Goal: Task Accomplishment & Management: Manage account settings

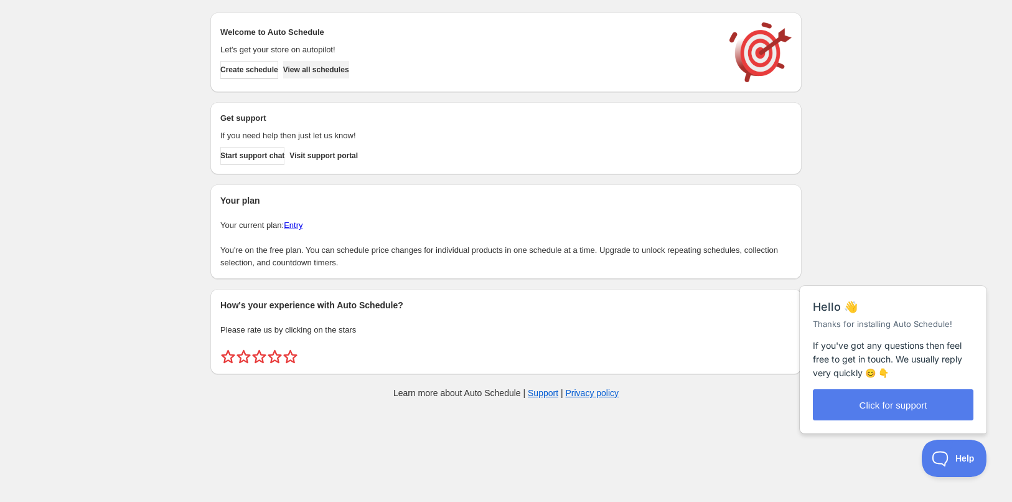
click at [325, 72] on span "View all schedules" at bounding box center [316, 70] width 66 height 10
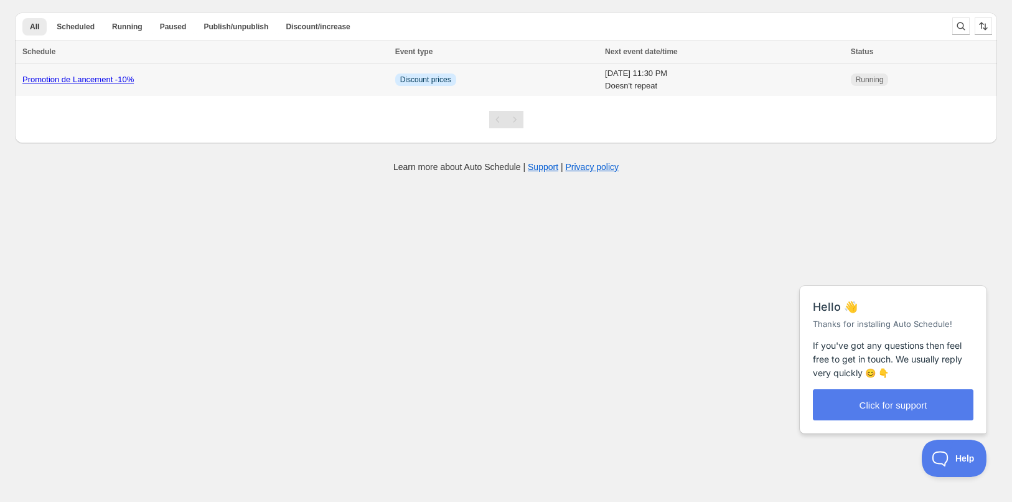
click at [281, 74] on div "Promotion de Lancement -10%" at bounding box center [204, 79] width 365 height 12
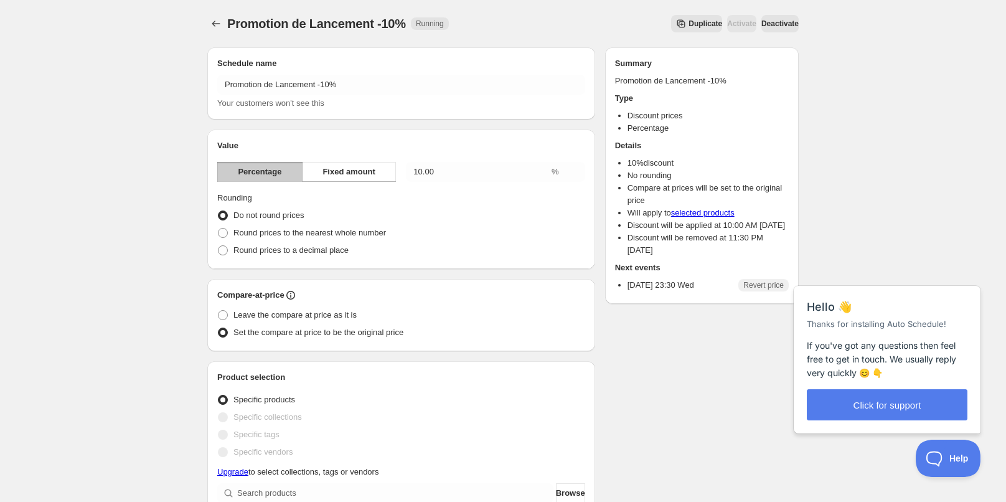
click at [776, 24] on span "Deactivate" at bounding box center [779, 24] width 37 height 10
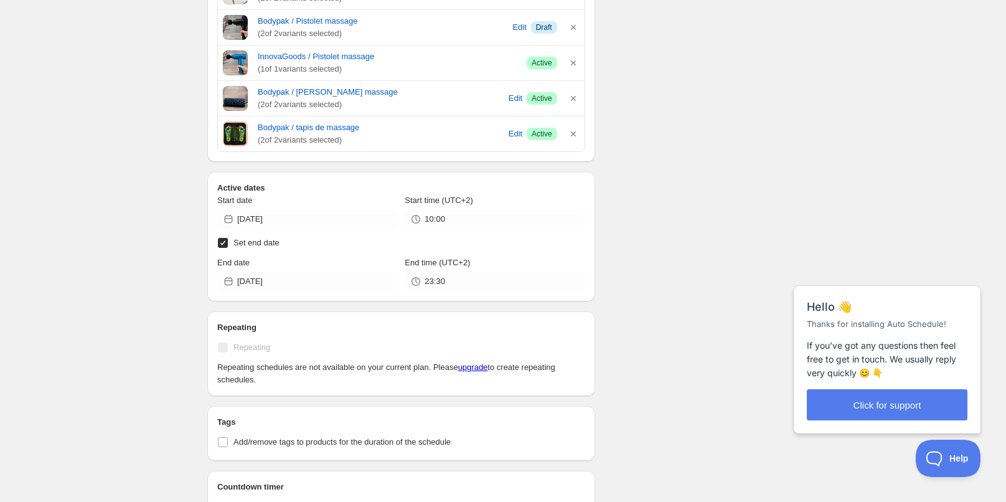
scroll to position [568, 0]
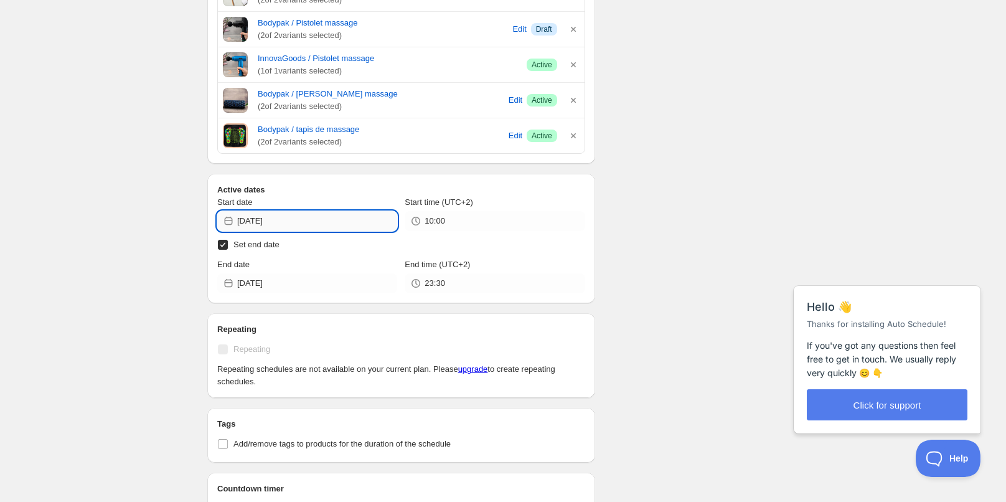
click at [355, 222] on input "[DATE]" at bounding box center [317, 221] width 160 height 20
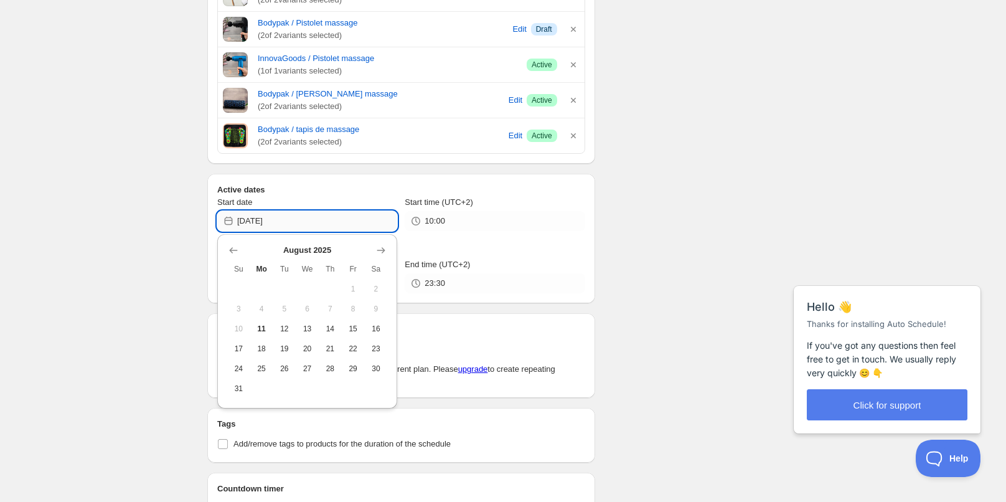
type input "[DATE]"
type input "15:30"
click at [263, 329] on span "11" at bounding box center [261, 329] width 13 height 10
type input "[DATE]"
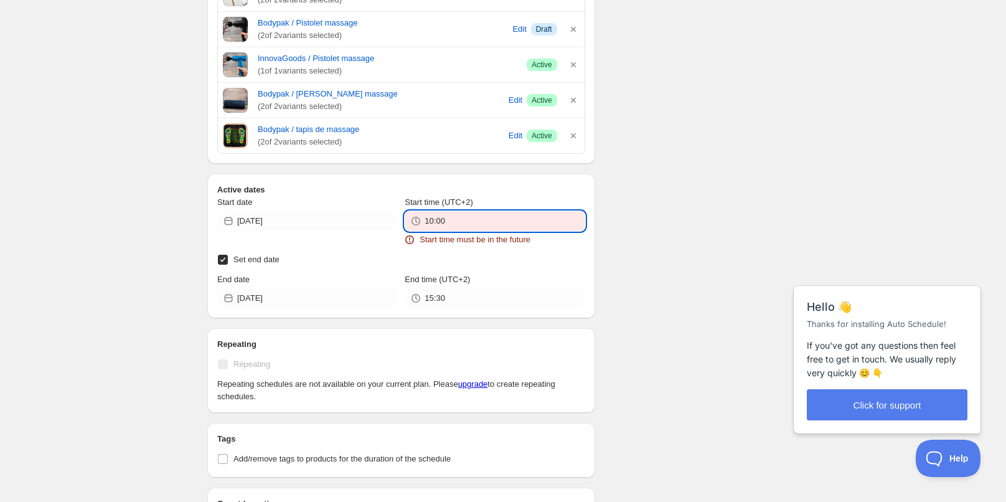
click at [457, 220] on input "10:00" at bounding box center [505, 221] width 160 height 20
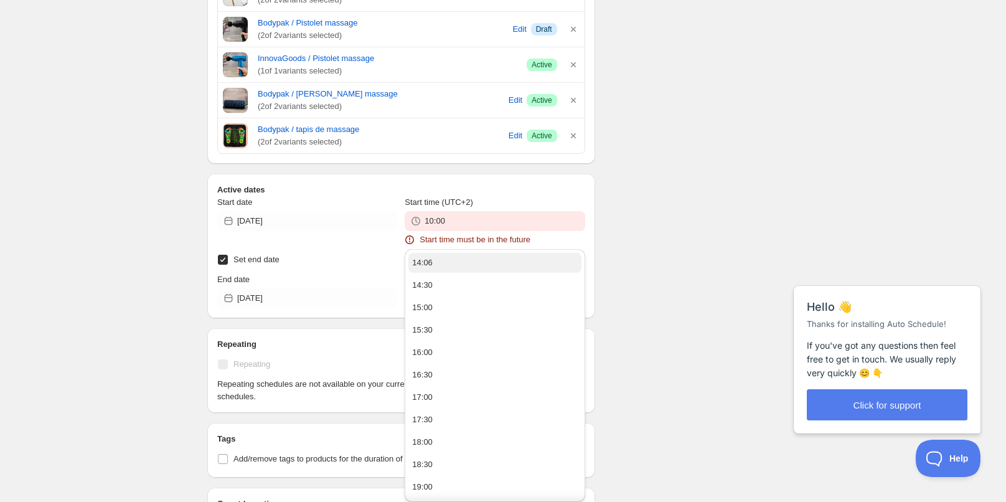
click at [434, 269] on button "14:06" at bounding box center [494, 263] width 172 height 20
type input "14:06"
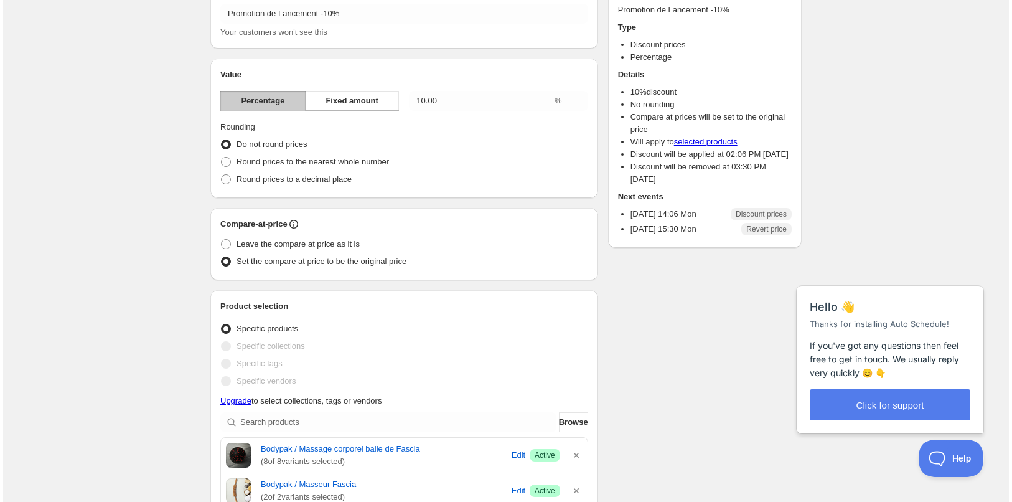
scroll to position [0, 0]
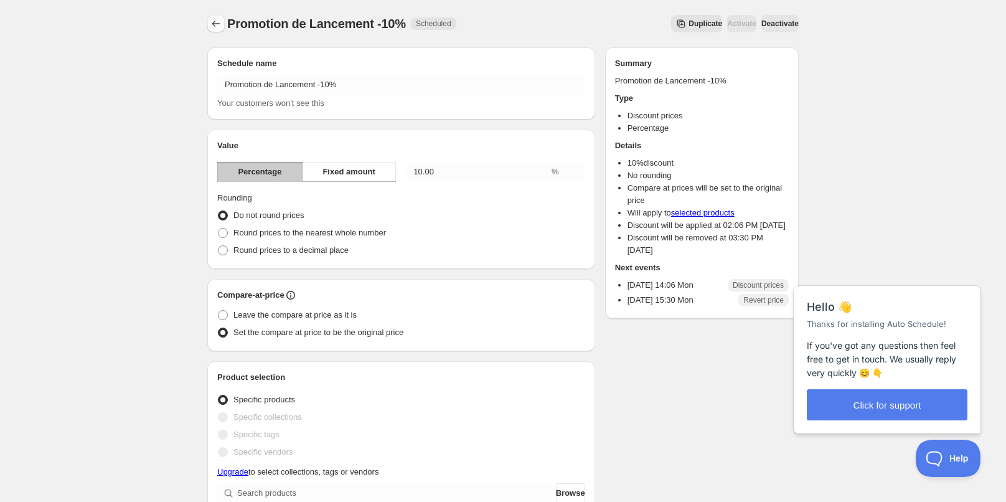
click at [218, 21] on icon "Schedules" at bounding box center [216, 23] width 12 height 12
